Goal: Information Seeking & Learning: Learn about a topic

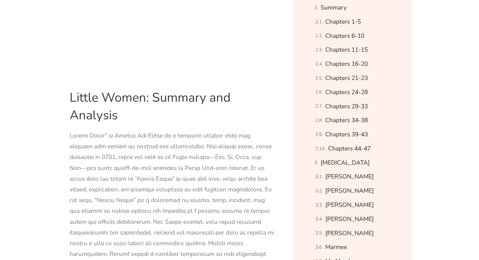
scroll to position [441, 0]
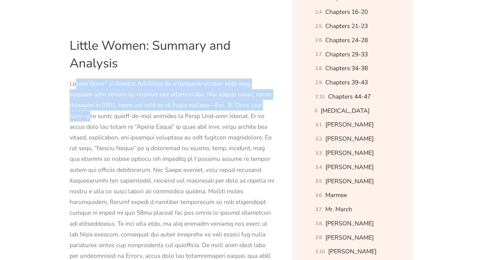
drag, startPoint x: 247, startPoint y: 104, endPoint x: 67, endPoint y: 84, distance: 181.3
copy div "Little Women” by [PERSON_NAME] is a timeless classic that has captured the hear…"
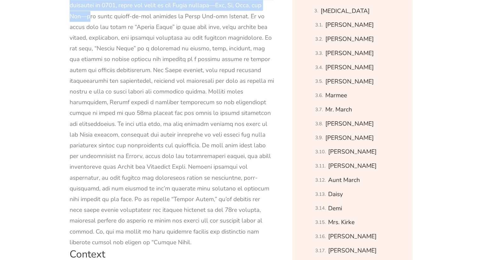
scroll to position [535, 0]
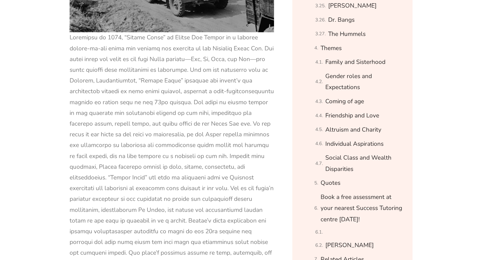
scroll to position [914, 0]
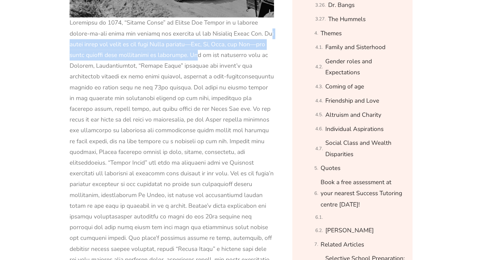
drag, startPoint x: 245, startPoint y: 19, endPoint x: 178, endPoint y: 43, distance: 71.6
click at [178, 43] on div at bounding box center [172, 157] width 205 height 280
copy div "The novel tells the story of the four March sisters—[PERSON_NAME], [PERSON_NAME…"
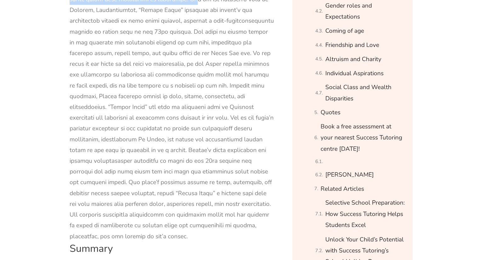
scroll to position [977, 0]
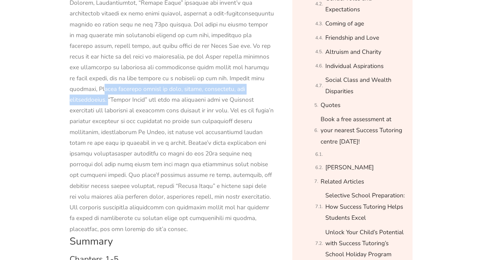
drag, startPoint x: 218, startPoint y: 66, endPoint x: 211, endPoint y: 76, distance: 12.2
click at [211, 76] on div at bounding box center [172, 94] width 205 height 280
copy div "[PERSON_NAME] explores themes of love, family, sisterhood, and individualism."
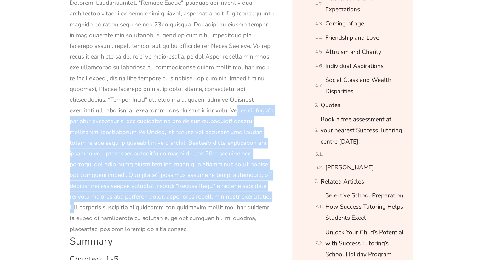
drag, startPoint x: 123, startPoint y: 98, endPoint x: 119, endPoint y: 186, distance: 88.0
click at [119, 186] on div at bounding box center [172, 94] width 205 height 280
copy div "One of the novel’s enduring qualities is its portrayal of strong and independen…"
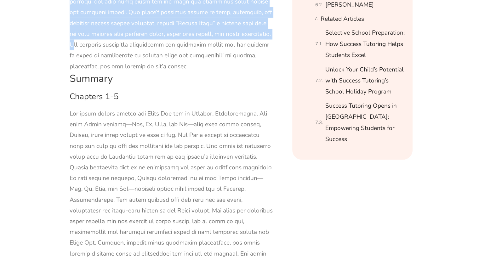
scroll to position [1166, 0]
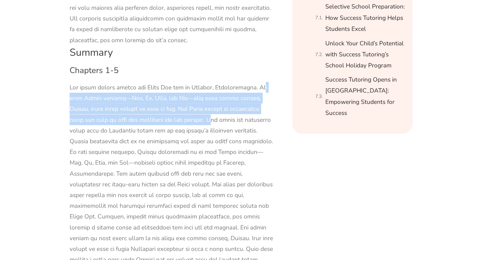
drag, startPoint x: 257, startPoint y: 63, endPoint x: 203, endPoint y: 98, distance: 64.2
copy div "The four March sisters—[PERSON_NAME], [PERSON_NAME], [PERSON_NAME], and [PERSON…"
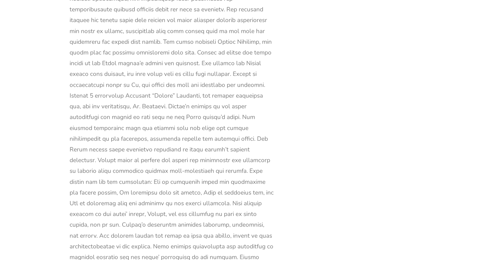
scroll to position [1481, 0]
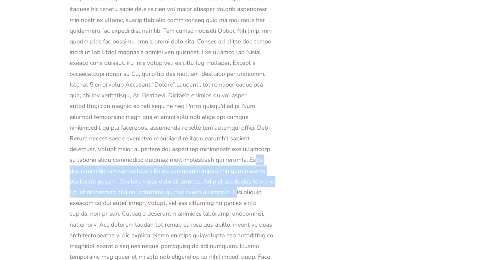
drag, startPoint x: 191, startPoint y: 126, endPoint x: 178, endPoint y: 156, distance: 32.5
click at [178, 157] on div at bounding box center [172, 95] width 205 height 657
copy div "Each sister has her own challenges: [PERSON_NAME] is concerned about her appear…"
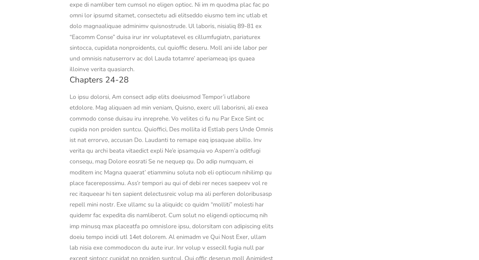
scroll to position [5483, 0]
